Goal: Transaction & Acquisition: Purchase product/service

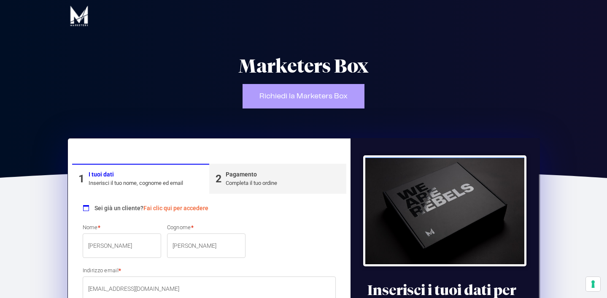
select select "MI"
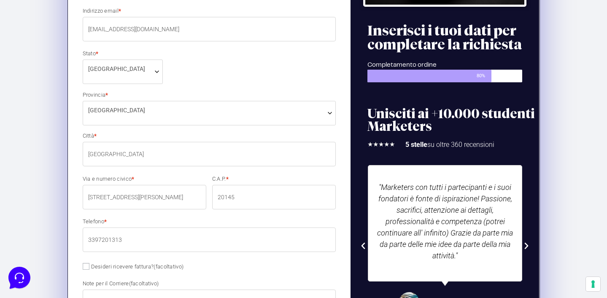
scroll to position [332, 0]
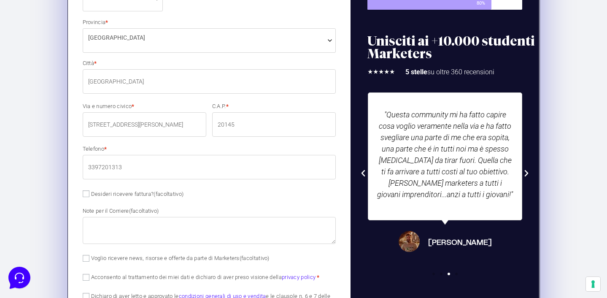
click at [85, 192] on input "Desideri ricevere fattura? (facoltativo)" at bounding box center [86, 193] width 7 height 7
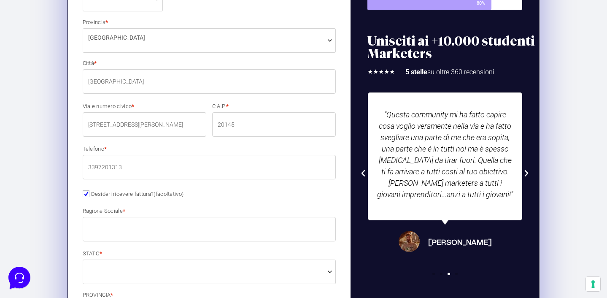
click at [85, 192] on input "Desideri ricevere fattura? (facoltativo)" at bounding box center [86, 193] width 7 height 7
checkbox input "false"
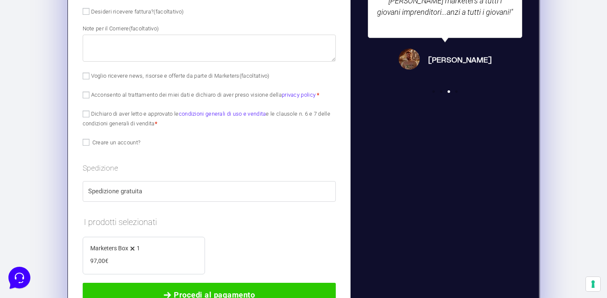
scroll to position [515, 0]
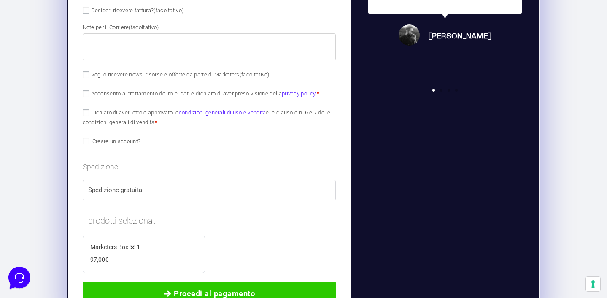
click at [86, 91] on input "Acconsento al trattamento dei miei dati e dichiaro di aver preso visione della …" at bounding box center [86, 93] width 7 height 7
checkbox input "true"
click at [86, 113] on input "Dichiaro di aver letto e approvato le condizioni generali di uso e vendita e le…" at bounding box center [86, 112] width 7 height 7
checkbox input "true"
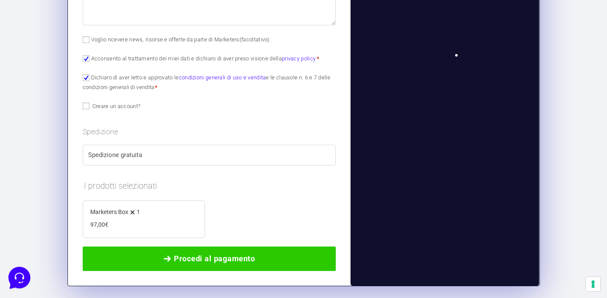
scroll to position [591, 0]
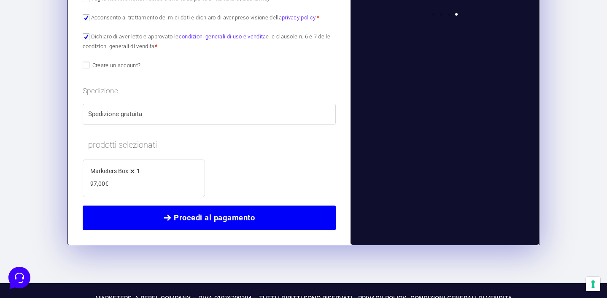
click at [195, 216] on span "Procedi al pagamento" at bounding box center [214, 218] width 81 height 12
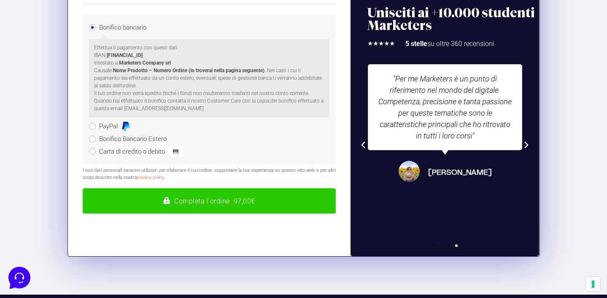
scroll to position [142, 0]
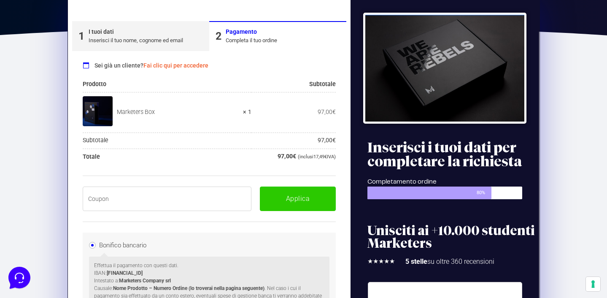
click at [140, 197] on input "text" at bounding box center [167, 198] width 169 height 24
paste input "BOXPRO100OFF"
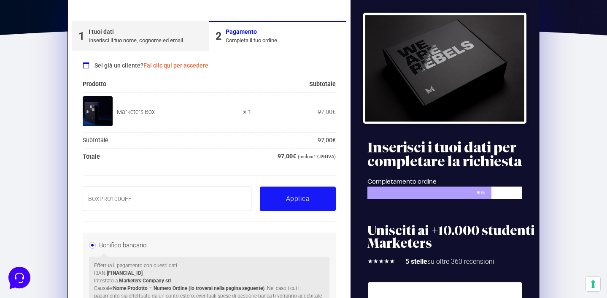
type input "BOXPRO100OFF"
click at [290, 199] on button "Applica" at bounding box center [298, 198] width 76 height 24
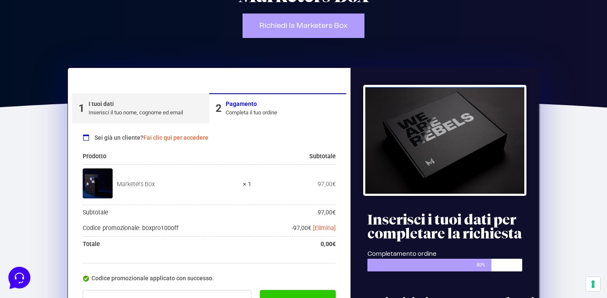
scroll to position [70, 0]
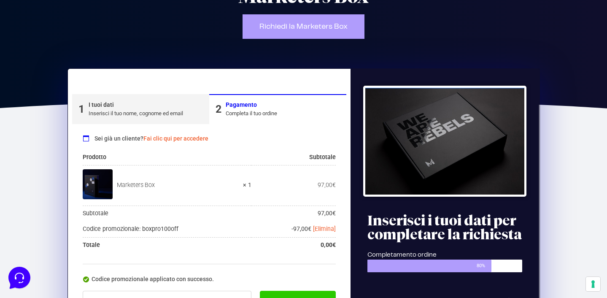
click at [163, 115] on div "Inserisci il tuo nome, cognome ed email" at bounding box center [136, 113] width 94 height 8
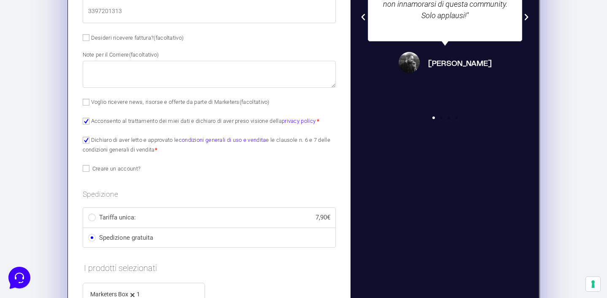
scroll to position [487, 0]
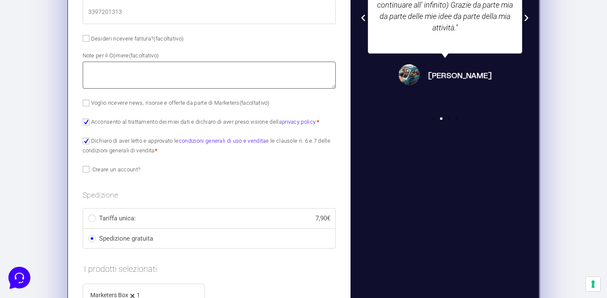
click at [134, 75] on textarea "Note per il Corriere (facoltativo)" at bounding box center [209, 75] width 253 height 27
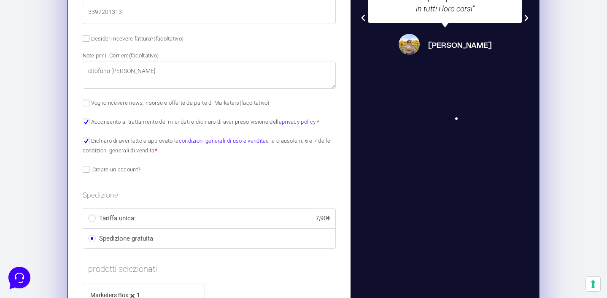
click at [150, 115] on p "Acconsento al trattamento dei miei dati e dichiaro di aver preso visione della …" at bounding box center [209, 121] width 259 height 12
click at [138, 72] on textarea "citofono [PERSON_NAME]" at bounding box center [209, 75] width 253 height 27
type textarea "citofono [PERSON_NAME]"
click at [169, 116] on p "Acconsento al trattamento dei miei dati e dichiaro di aver preso visione della …" at bounding box center [209, 121] width 259 height 12
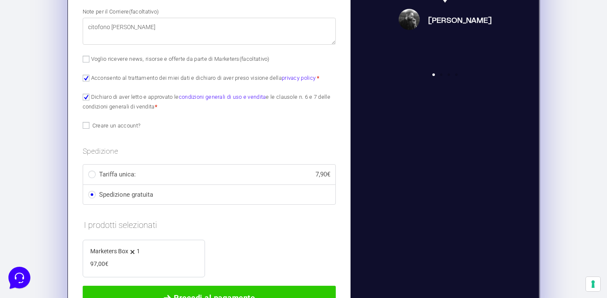
scroll to position [600, 0]
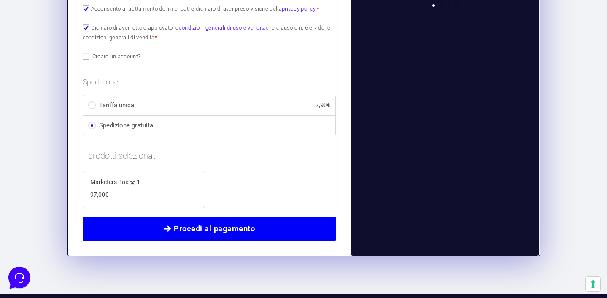
click at [218, 236] on link "Procedi al pagamento" at bounding box center [209, 228] width 253 height 24
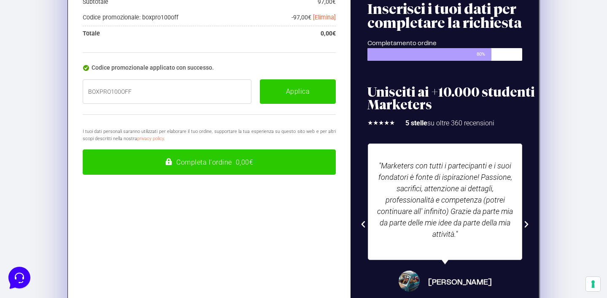
scroll to position [284, 0]
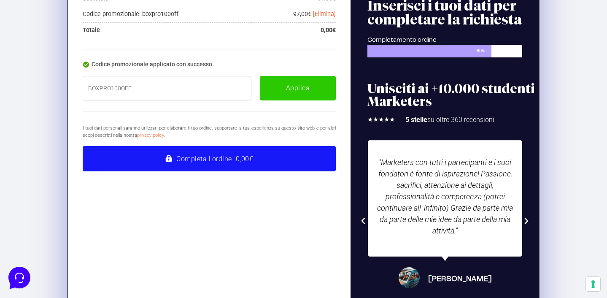
click at [224, 159] on button "Completa l'ordine 0,00€" at bounding box center [209, 158] width 253 height 25
